Goal: Task Accomplishment & Management: Manage account settings

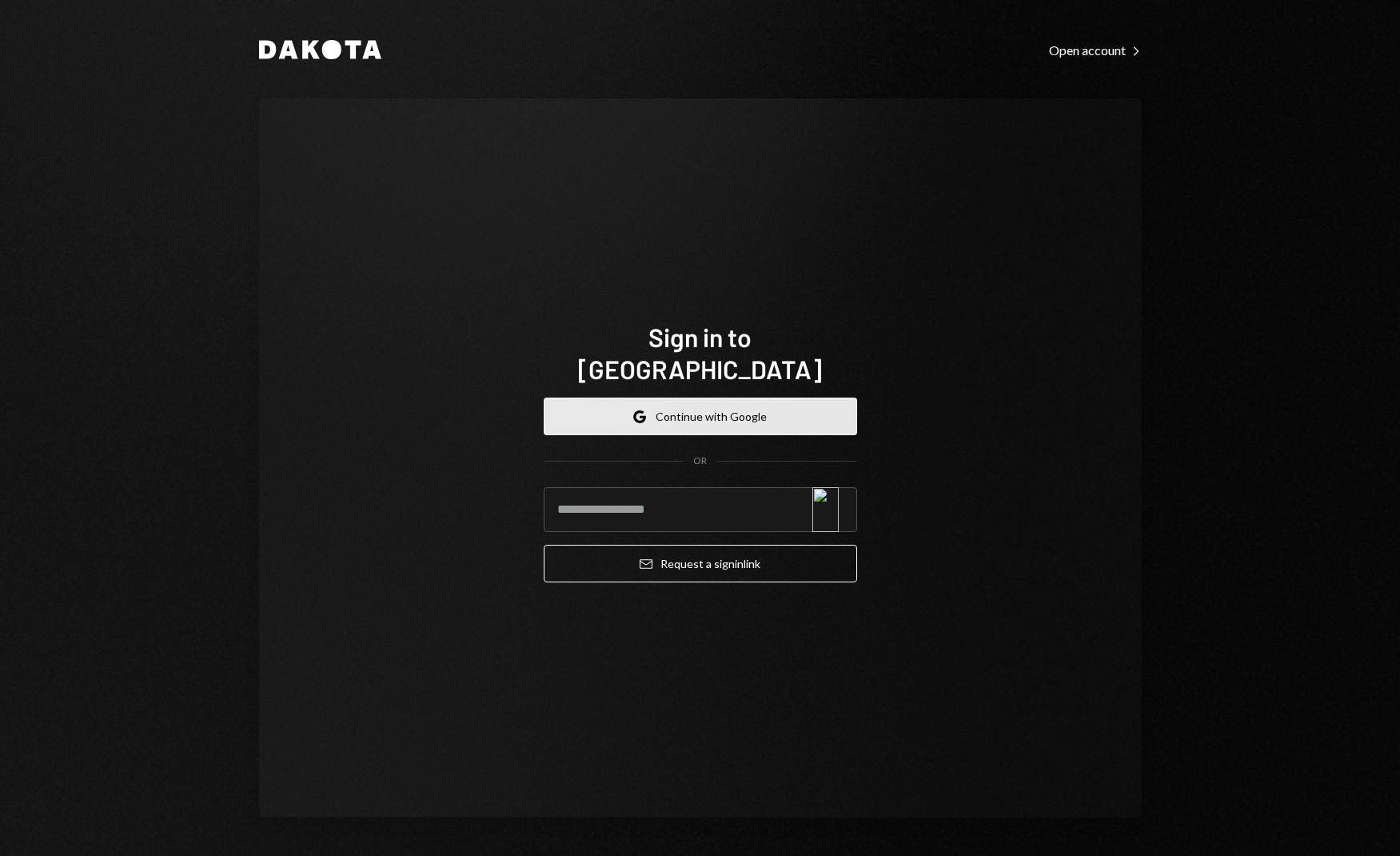
click at [779, 407] on button "Google Continue with Google" at bounding box center [700, 416] width 313 height 37
click at [740, 397] on button "Google Continue with Google" at bounding box center [700, 416] width 313 height 37
drag, startPoint x: 761, startPoint y: 395, endPoint x: 785, endPoint y: 389, distance: 24.7
click at [761, 397] on button "Google Continue with Google" at bounding box center [700, 416] width 313 height 37
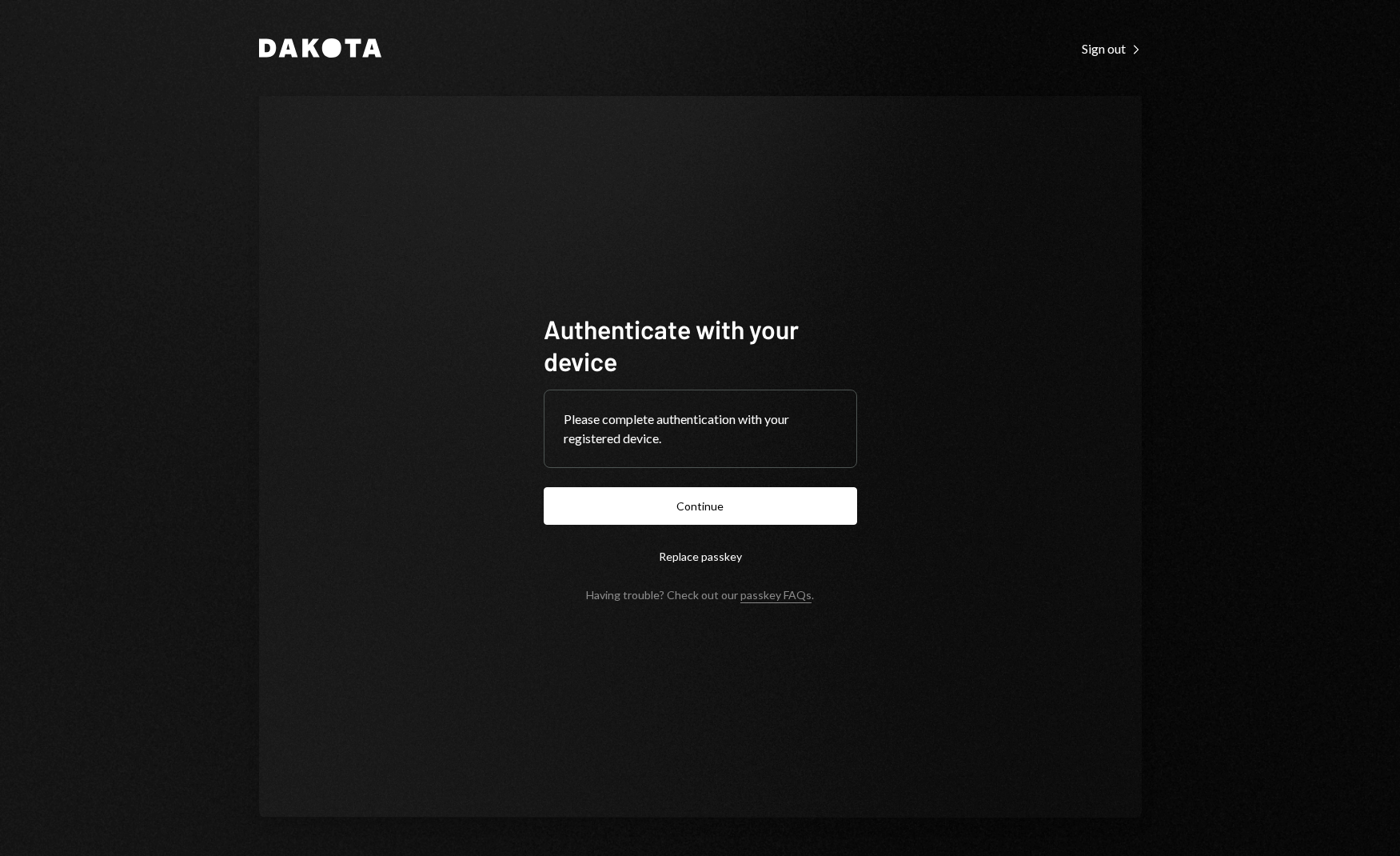
click at [764, 506] on button "Continue" at bounding box center [700, 506] width 313 height 37
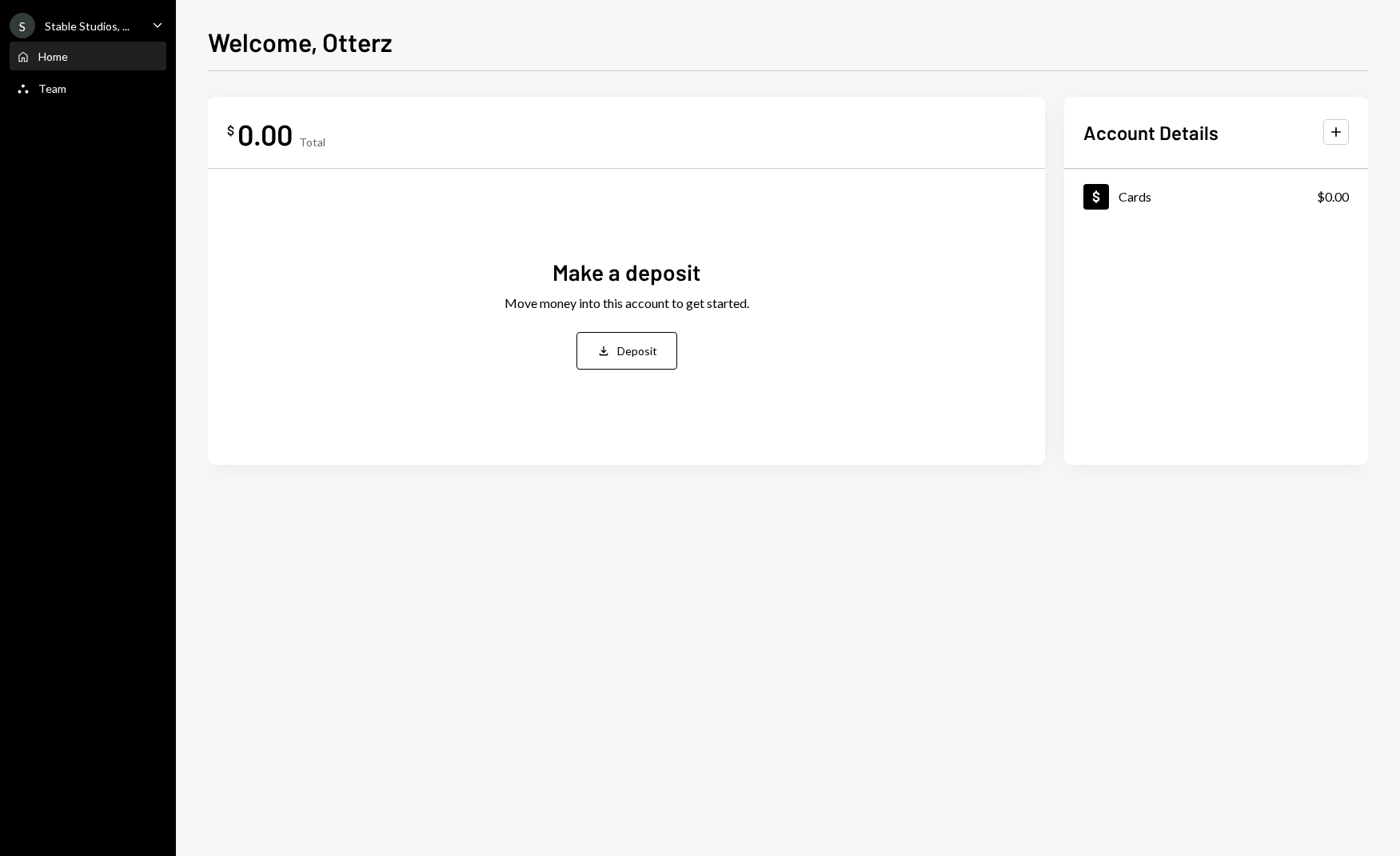
click at [128, 25] on div "S Stable Studios, ... Caret Down" at bounding box center [88, 25] width 176 height 25
click at [468, 48] on div "Welcome, Otterz" at bounding box center [789, 40] width 1161 height 36
click at [79, 88] on div "Team Team" at bounding box center [88, 88] width 144 height 14
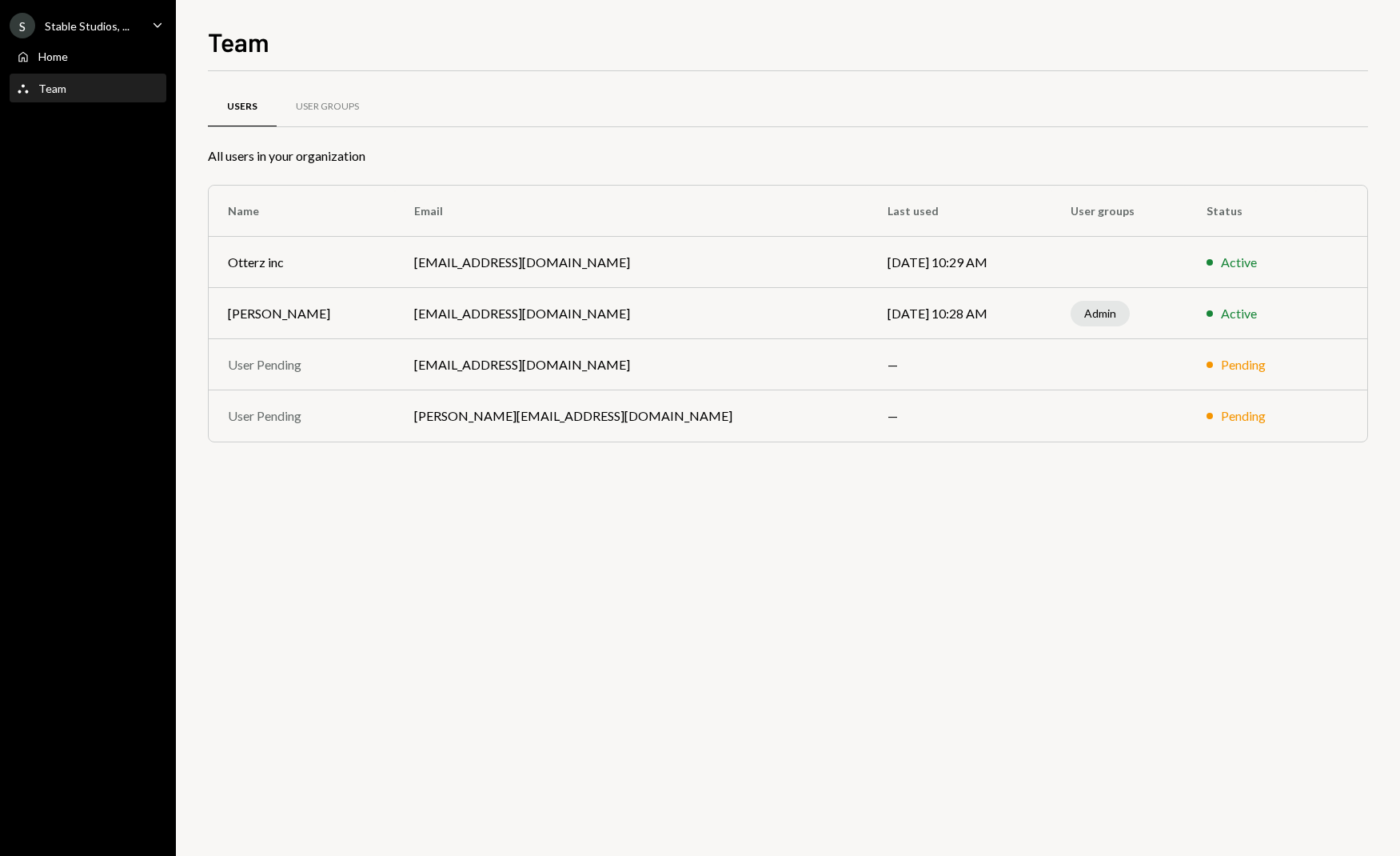
click at [479, 416] on td "[PERSON_NAME][EMAIL_ADDRESS][DOMAIN_NAME]" at bounding box center [632, 416] width 473 height 51
click at [385, 566] on div "Users User Groups All users in your organization Name Email Last used User grou…" at bounding box center [789, 464] width 1161 height 785
